Goal: Find specific page/section: Find specific page/section

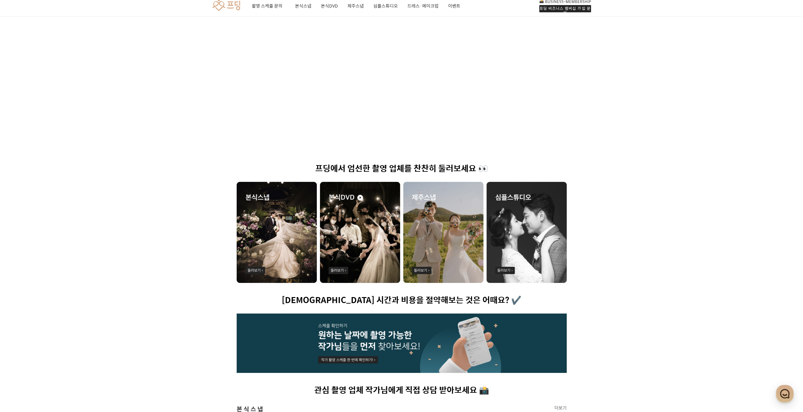
scroll to position [63, 0]
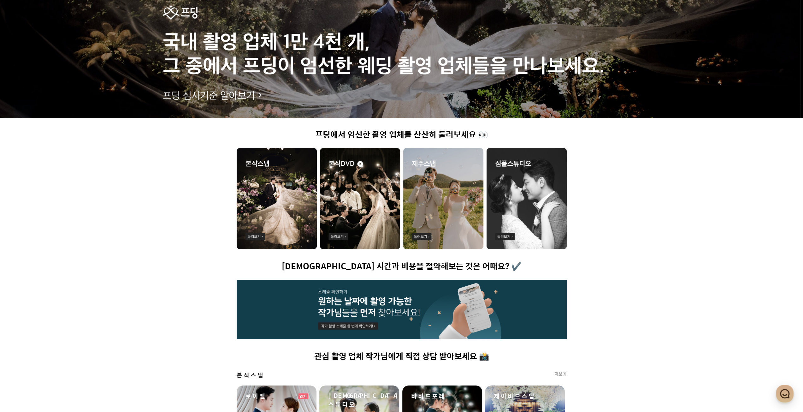
click at [460, 195] on img at bounding box center [443, 198] width 80 height 101
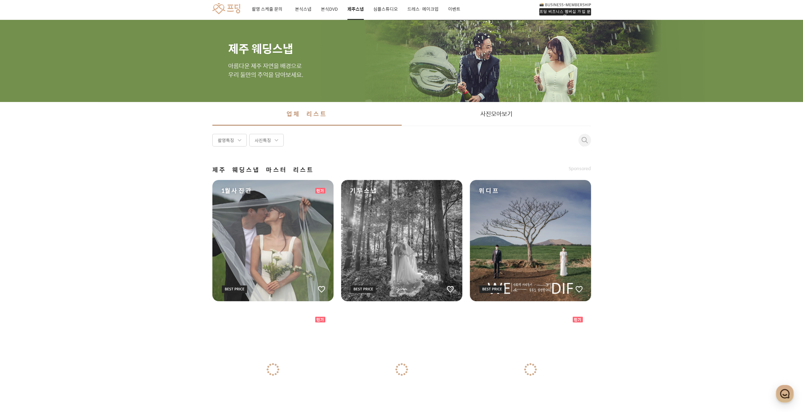
scroll to position [63, 0]
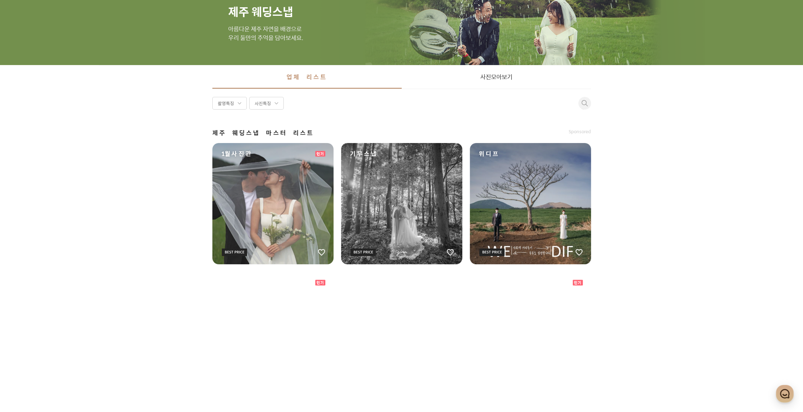
click at [267, 188] on div "1월사진관" at bounding box center [272, 203] width 121 height 121
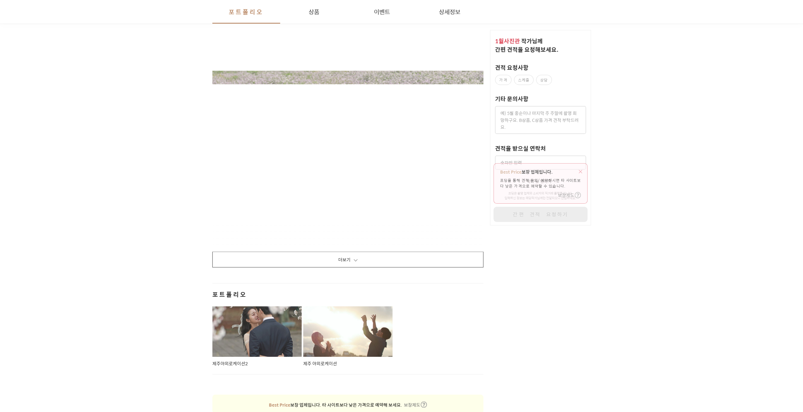
scroll to position [978, 0]
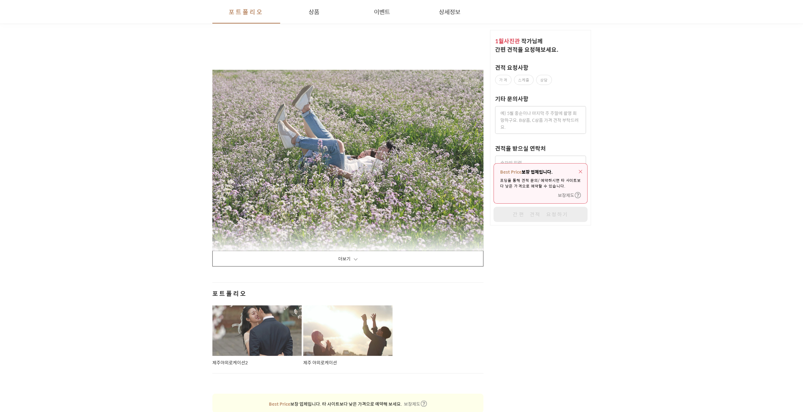
click at [353, 251] on button "더보기" at bounding box center [347, 259] width 271 height 16
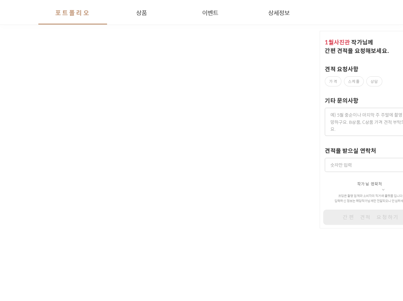
scroll to position [10857, 0]
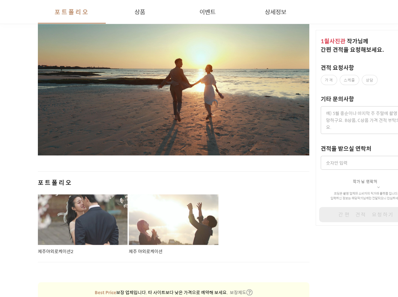
click at [96, 220] on div at bounding box center [83, 219] width 90 height 50
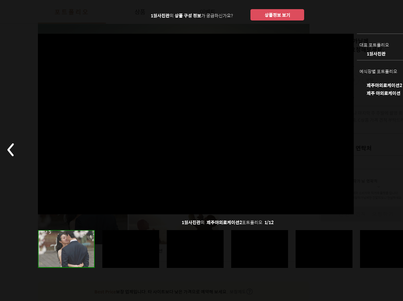
click at [261, 255] on div at bounding box center [259, 249] width 57 height 38
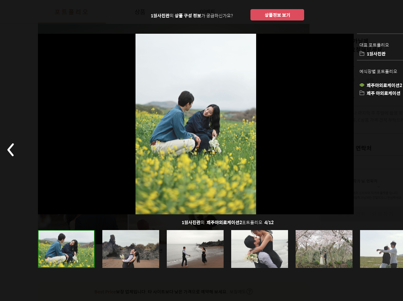
click at [259, 256] on div at bounding box center [259, 249] width 57 height 38
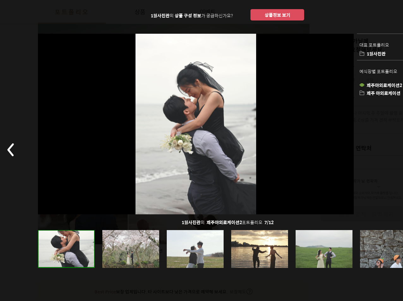
click at [261, 256] on div at bounding box center [259, 249] width 57 height 38
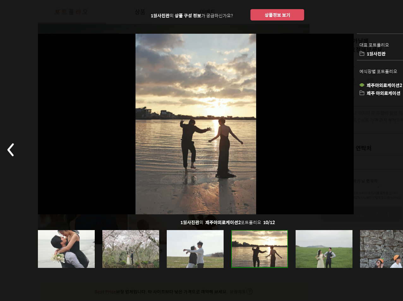
click at [266, 256] on div at bounding box center [259, 249] width 57 height 38
click at [304, 258] on div at bounding box center [323, 249] width 57 height 38
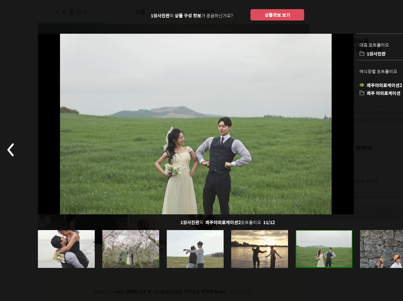
click at [357, 247] on div at bounding box center [227, 249] width 379 height 38
click at [363, 245] on div at bounding box center [388, 249] width 57 height 38
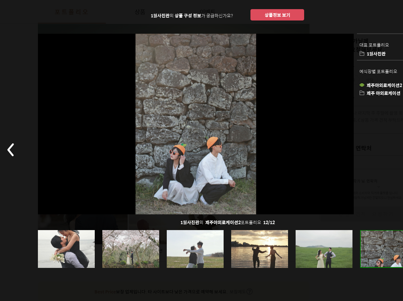
click at [371, 243] on div at bounding box center [388, 249] width 57 height 38
